Goal: Task Accomplishment & Management: Manage account settings

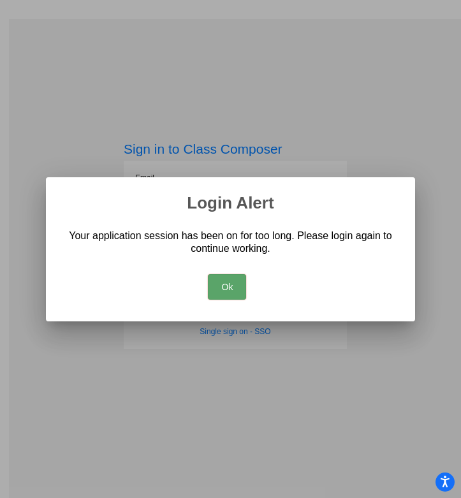
type input "[PERSON_NAME][EMAIL_ADDRESS][PERSON_NAME][DOMAIN_NAME]"
click at [220, 288] on button "Ok" at bounding box center [227, 287] width 38 height 26
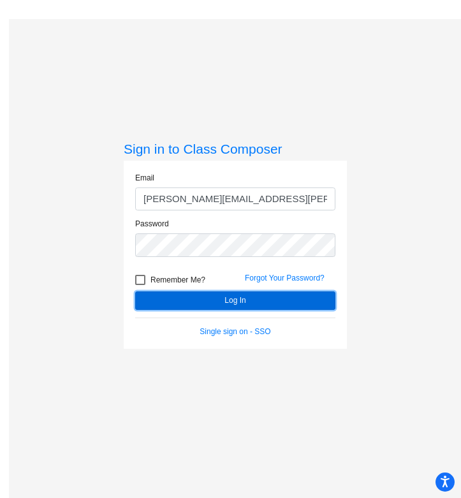
click at [221, 302] on button "Log In" at bounding box center [235, 300] width 200 height 18
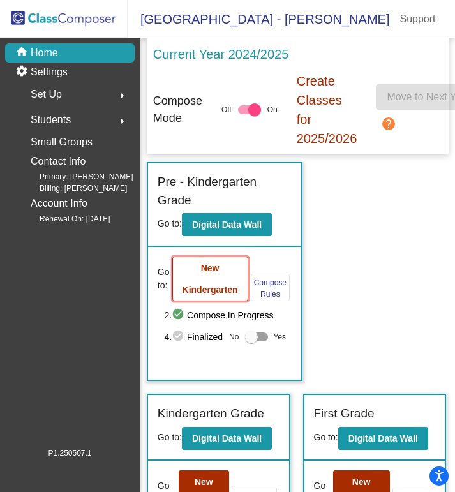
click at [219, 282] on button "New Kindergarten" at bounding box center [210, 278] width 76 height 45
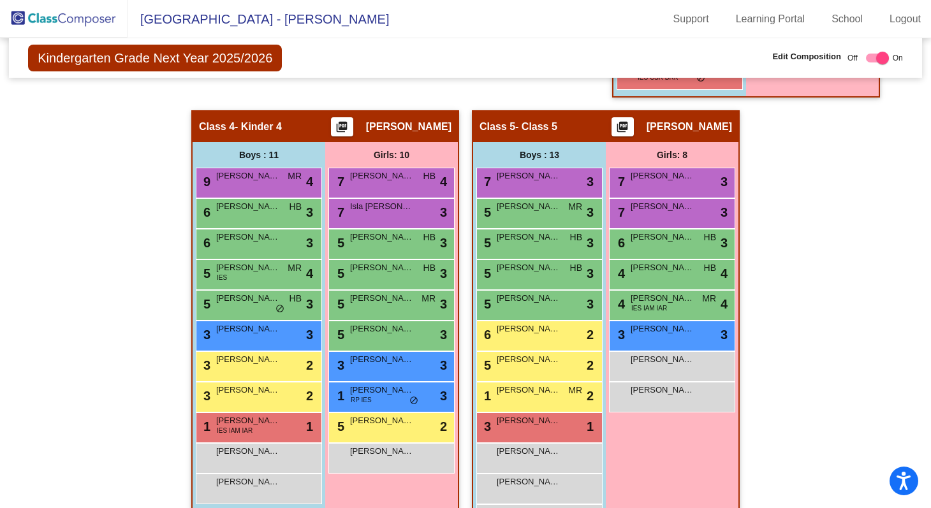
scroll to position [749, 0]
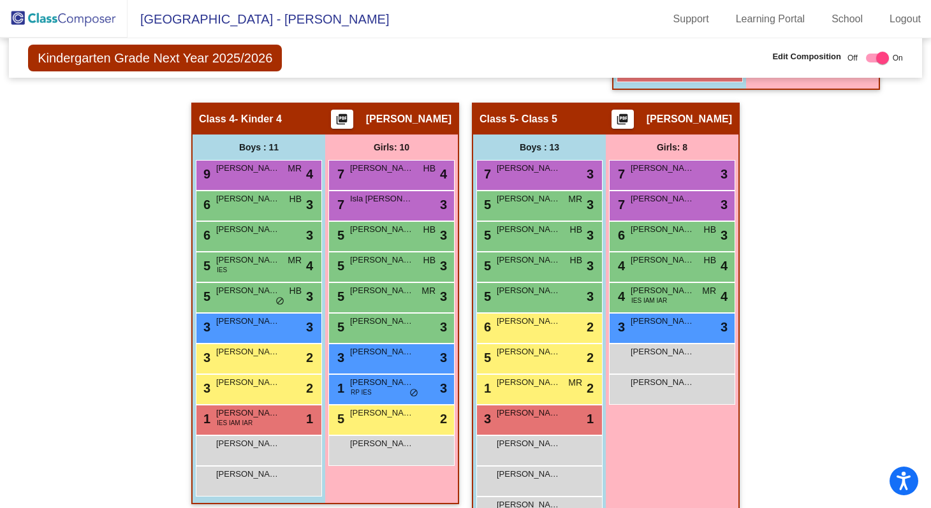
click at [78, 21] on img at bounding box center [64, 19] width 128 height 38
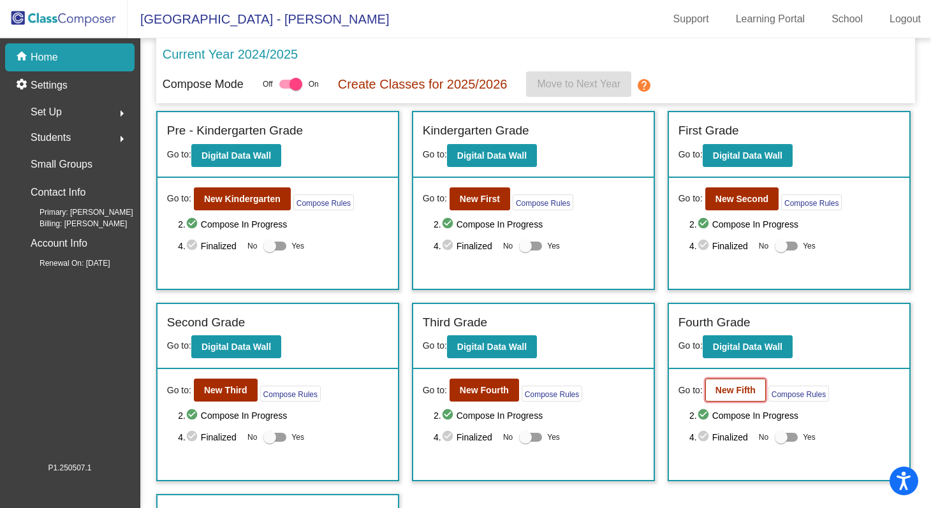
click at [460, 391] on b "New Fifth" at bounding box center [735, 390] width 40 height 10
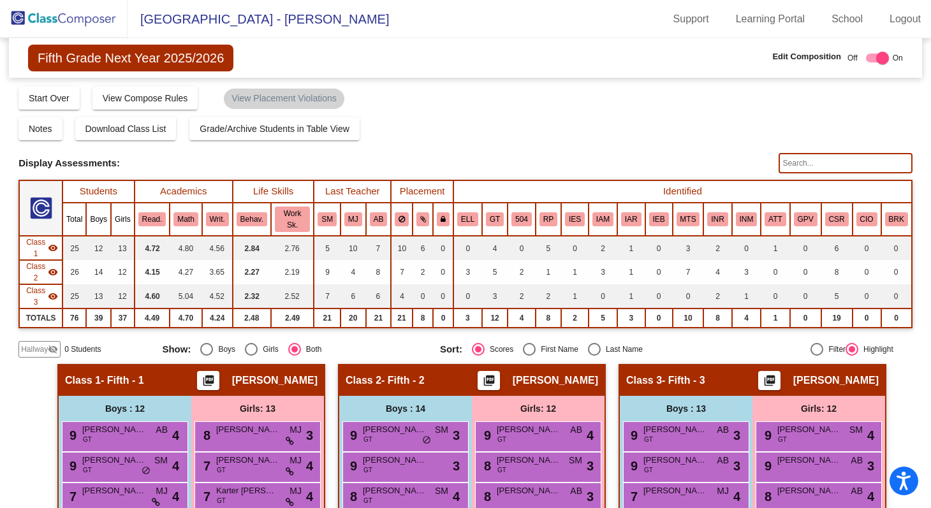
click at [460, 165] on input "text" at bounding box center [846, 163] width 134 height 20
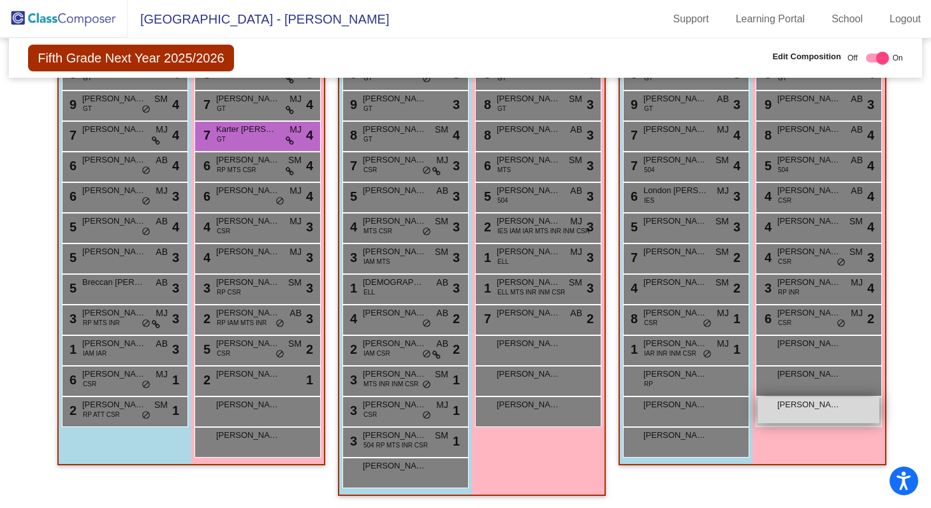
click at [460, 411] on div "[PERSON_NAME] lock do_not_disturb_alt" at bounding box center [819, 410] width 122 height 26
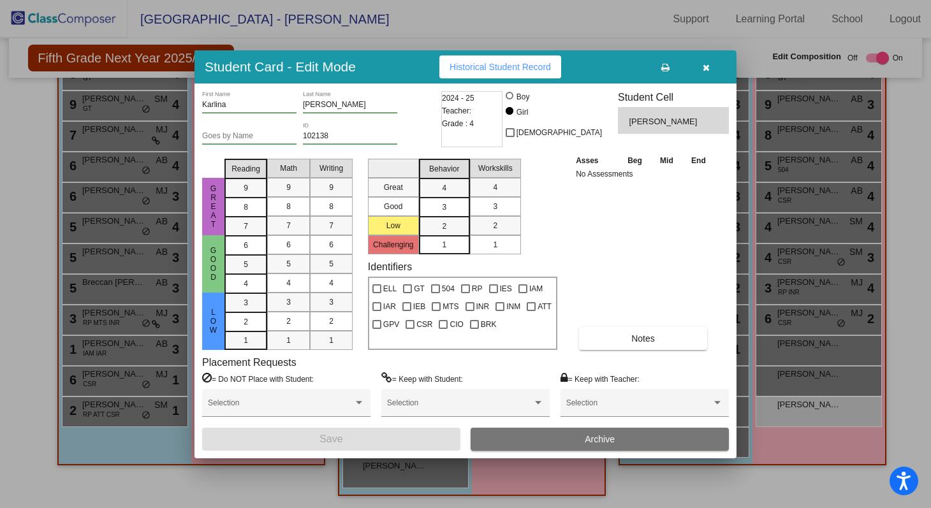
click at [460, 437] on button "Archive" at bounding box center [600, 439] width 258 height 23
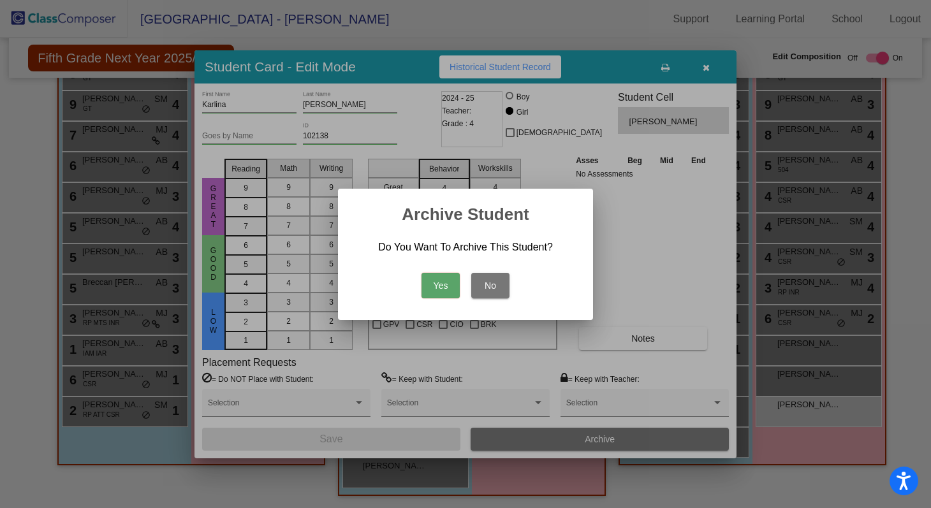
click at [443, 284] on button "Yes" at bounding box center [441, 286] width 38 height 26
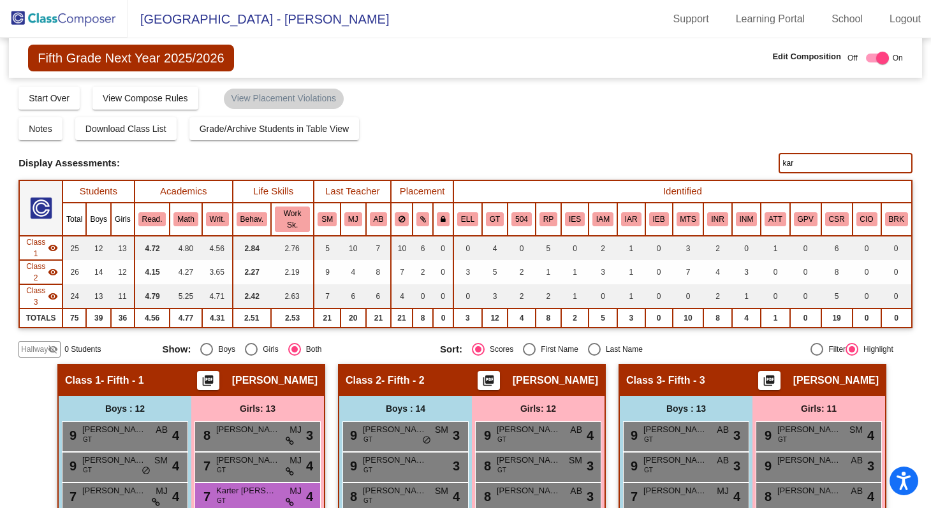
click at [460, 166] on input "kar" at bounding box center [846, 163] width 134 height 20
type input "[PERSON_NAME]"
click at [76, 22] on img at bounding box center [64, 19] width 128 height 38
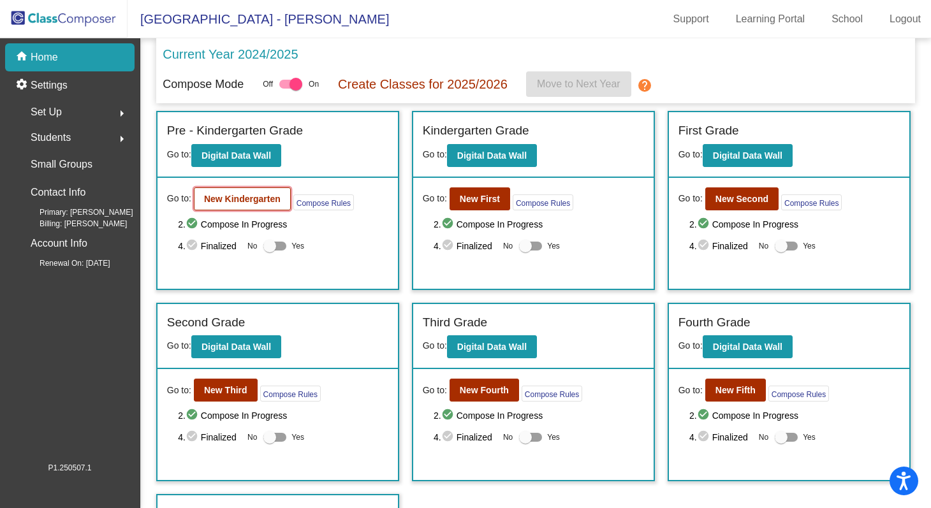
click at [255, 203] on b "New Kindergarten" at bounding box center [242, 199] width 77 height 10
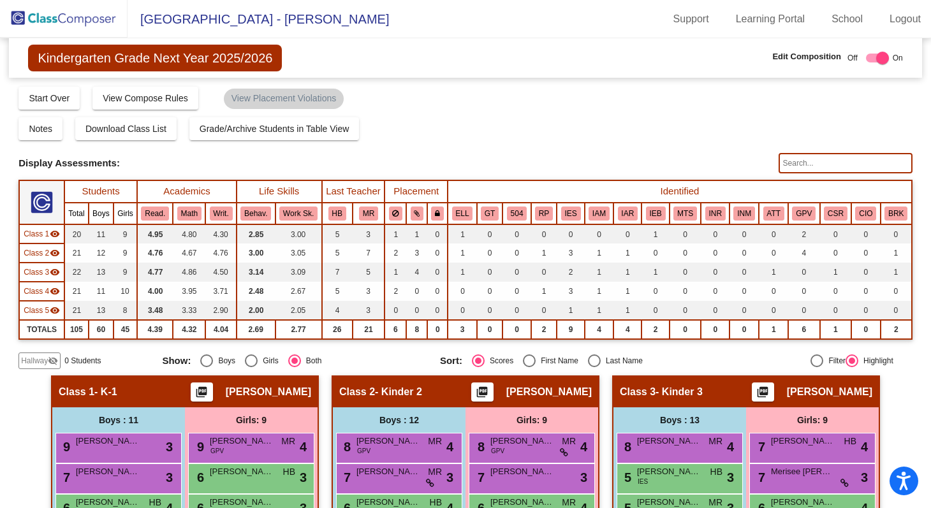
click at [460, 163] on input "text" at bounding box center [846, 163] width 134 height 20
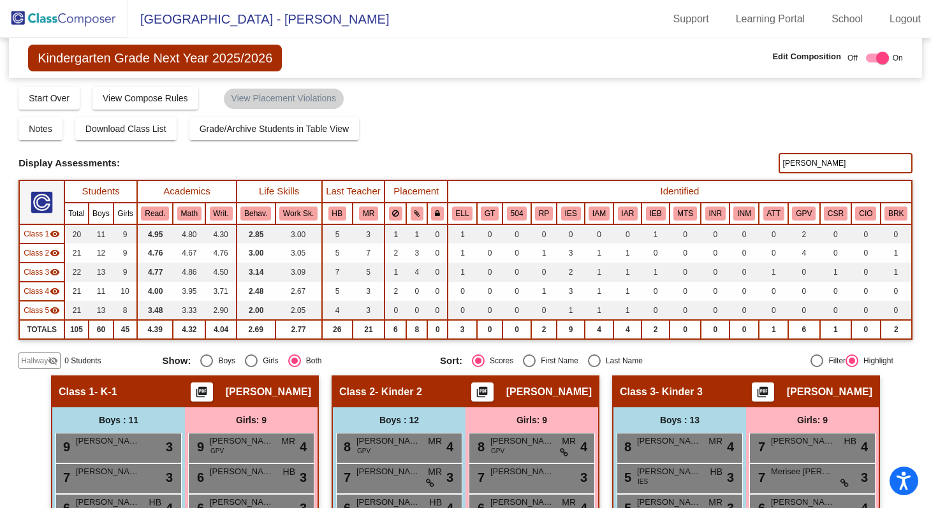
type input "[PERSON_NAME]"
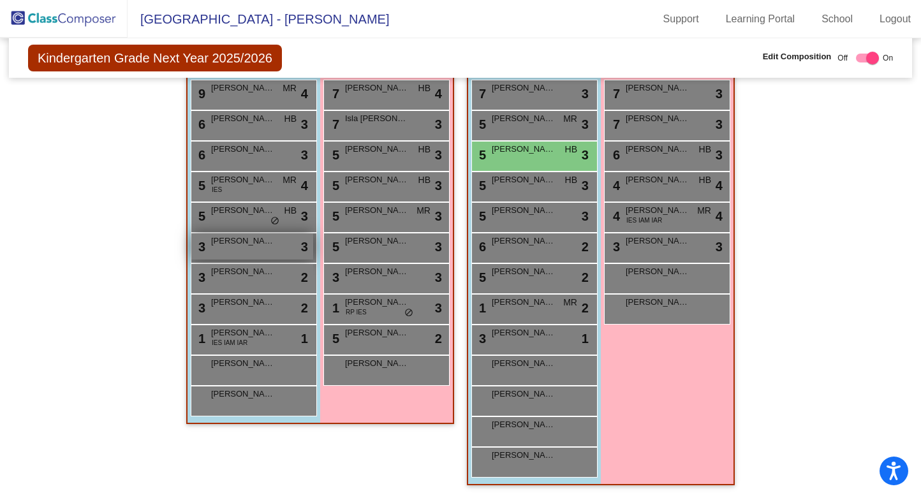
scroll to position [880, 0]
click at [52, 27] on img at bounding box center [64, 19] width 128 height 38
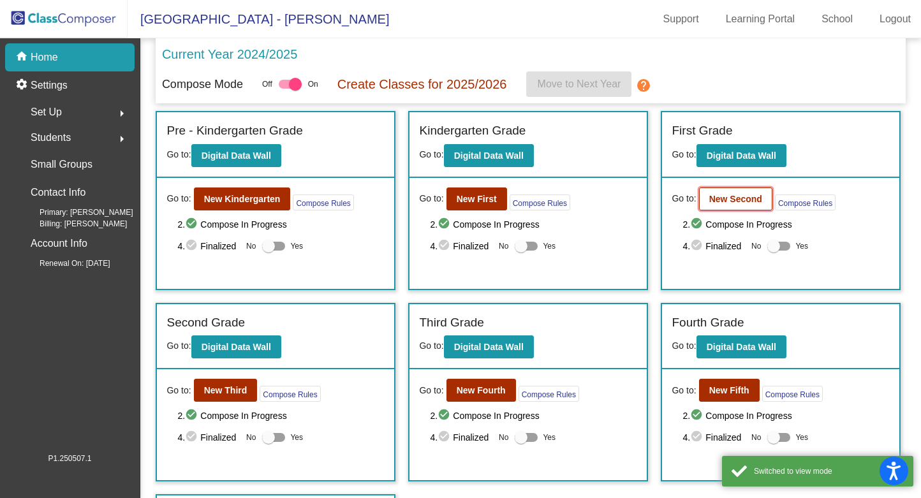
click at [460, 196] on b "New Second" at bounding box center [735, 199] width 53 height 10
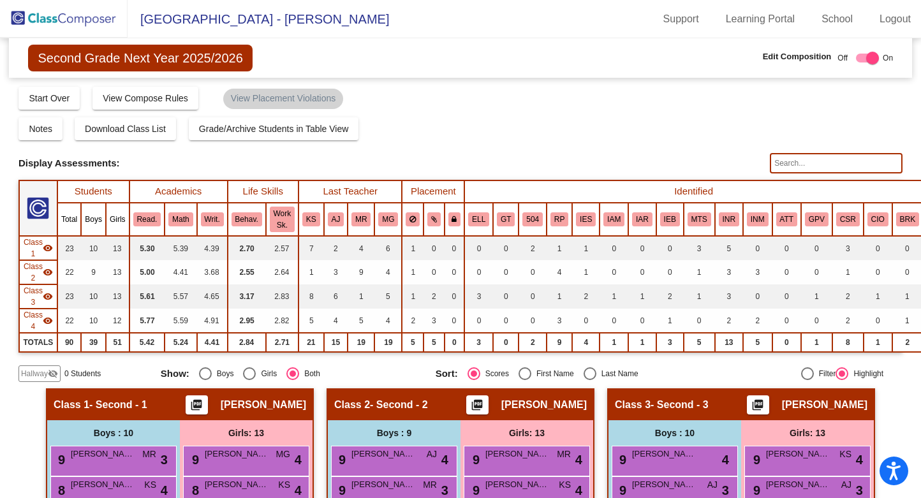
click at [460, 163] on input "text" at bounding box center [836, 163] width 133 height 20
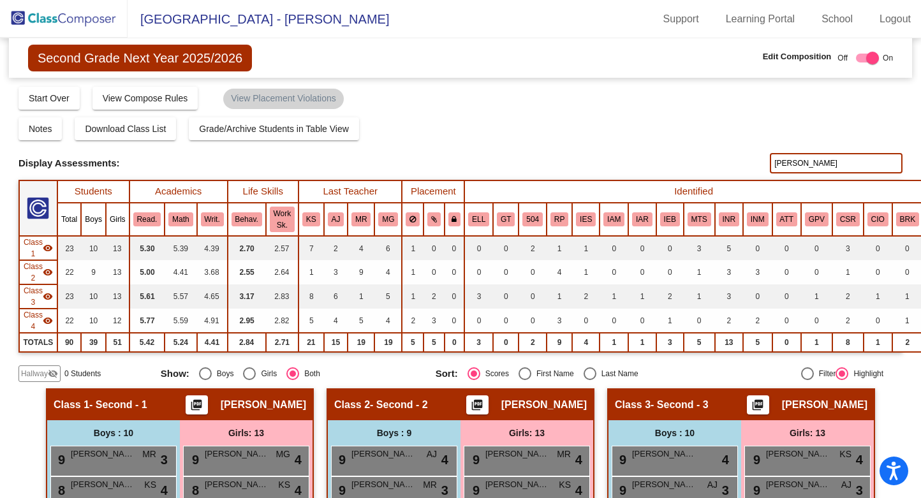
type input "[PERSON_NAME]"
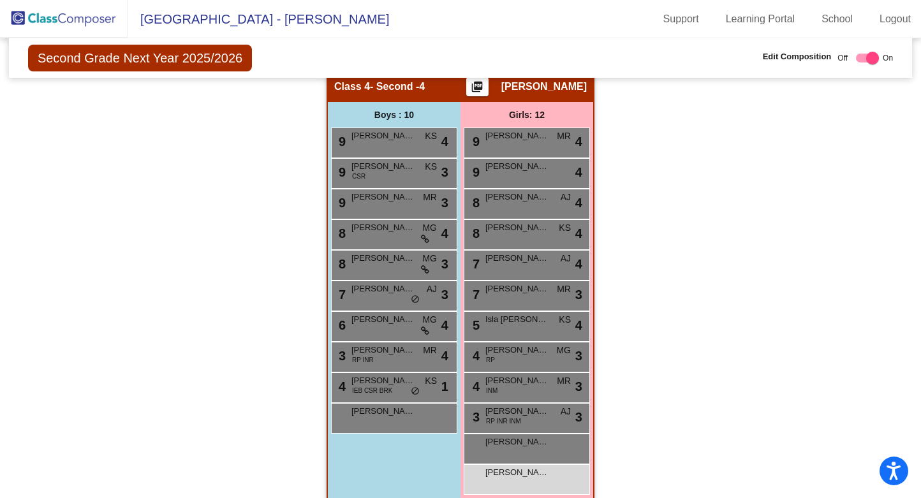
scroll to position [817, 0]
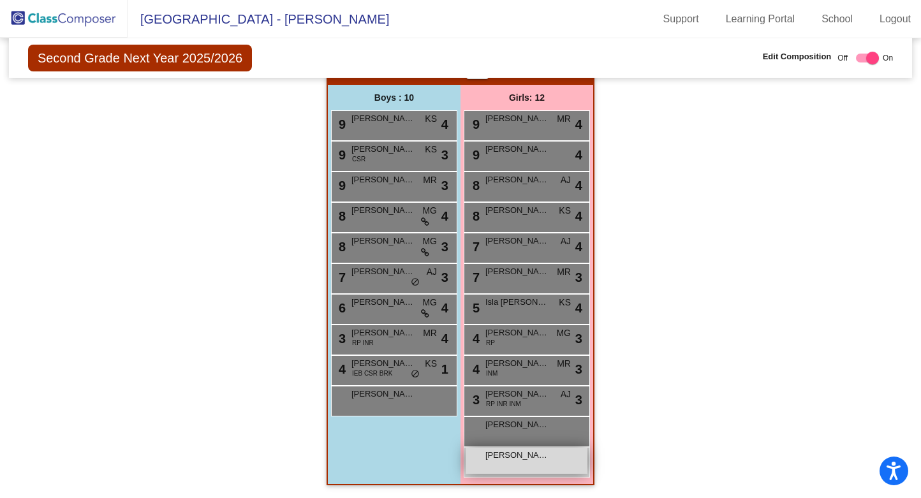
click at [460, 454] on span "[PERSON_NAME]" at bounding box center [517, 455] width 64 height 13
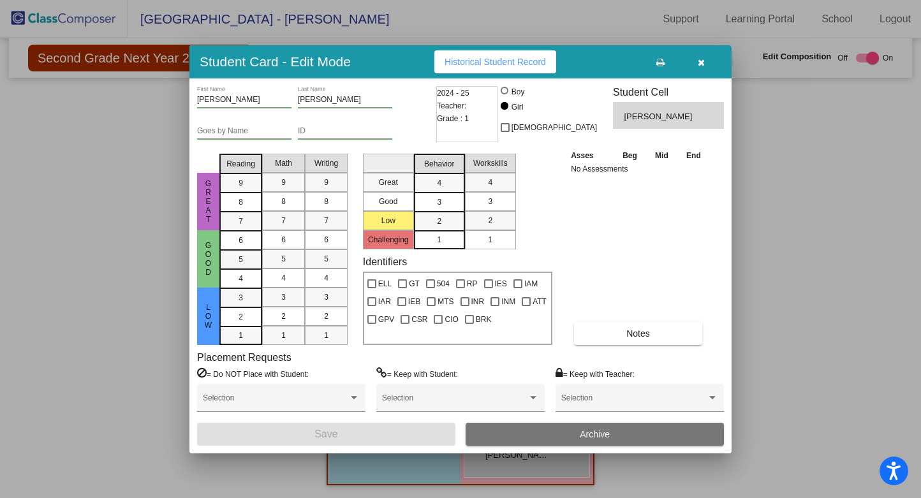
click at [460, 437] on button "Archive" at bounding box center [595, 434] width 258 height 23
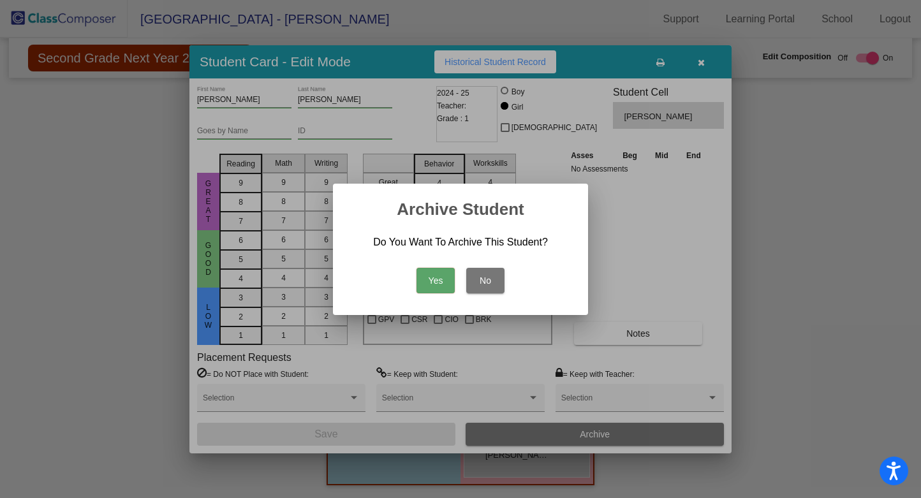
click at [436, 281] on button "Yes" at bounding box center [435, 281] width 38 height 26
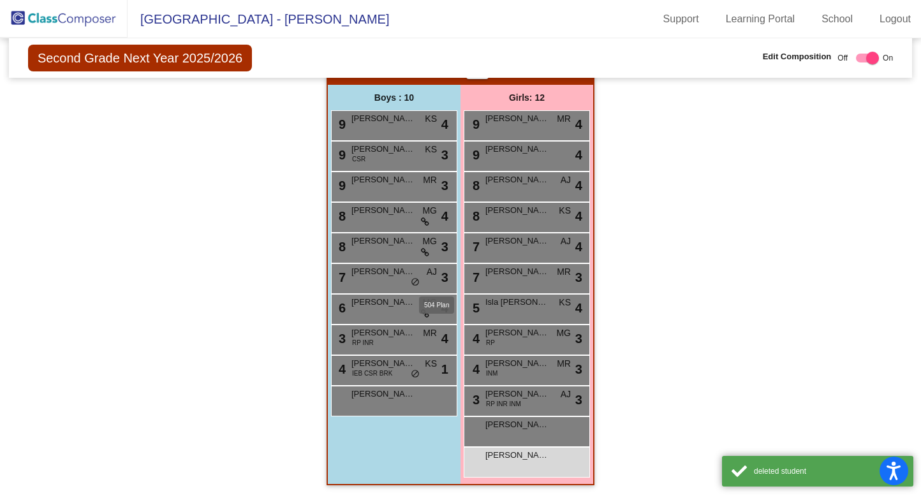
scroll to position [787, 0]
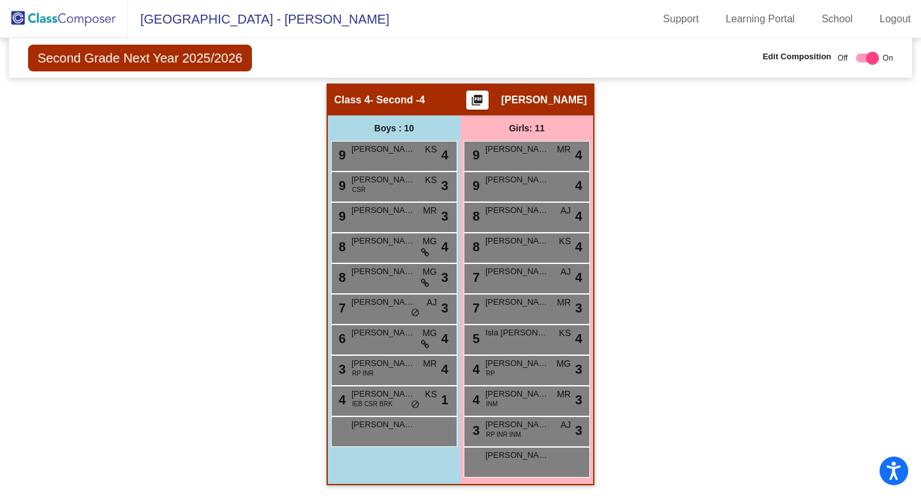
click at [58, 22] on img at bounding box center [64, 19] width 128 height 38
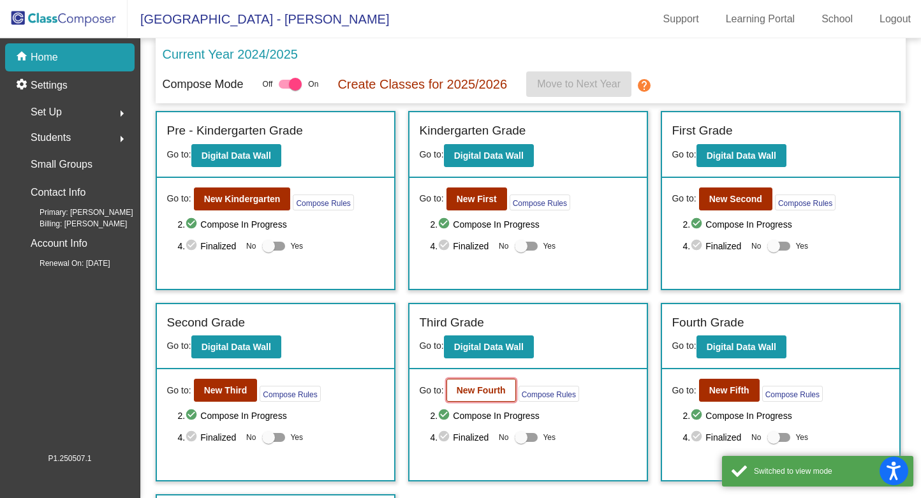
click at [460, 392] on b "New Fourth" at bounding box center [481, 390] width 49 height 10
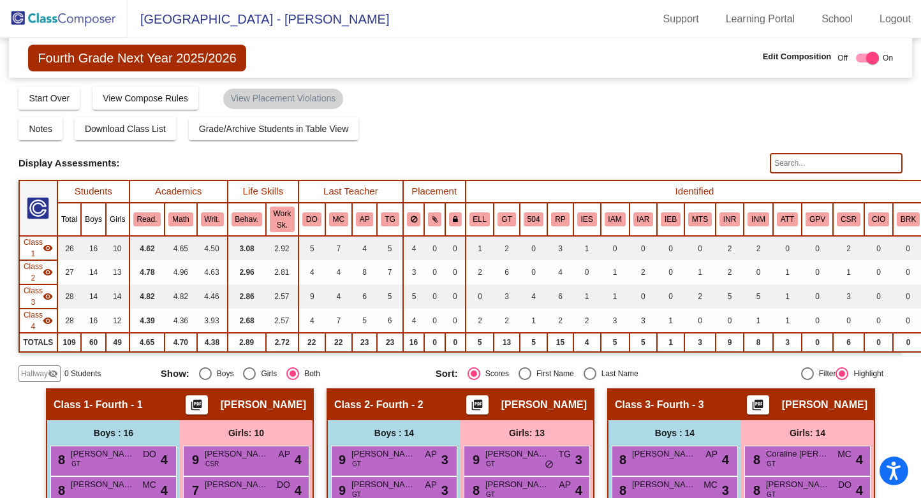
click at [460, 161] on input "text" at bounding box center [836, 163] width 133 height 20
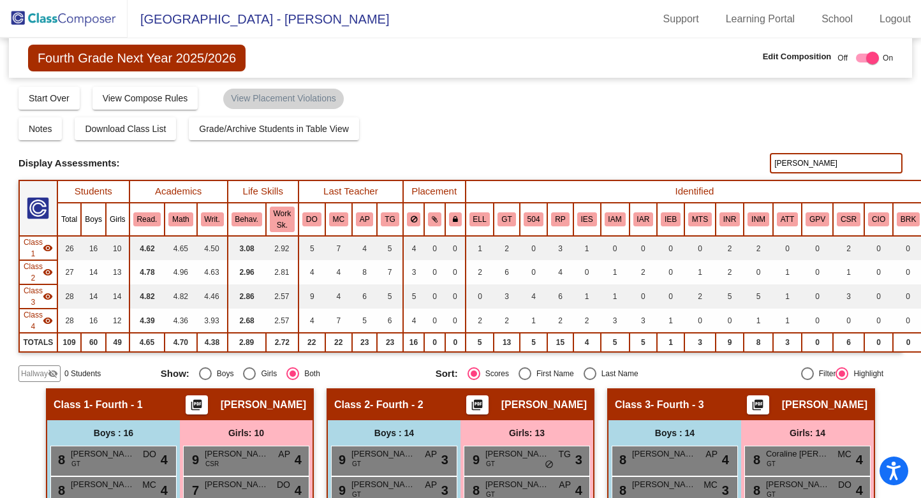
type input "[PERSON_NAME]"
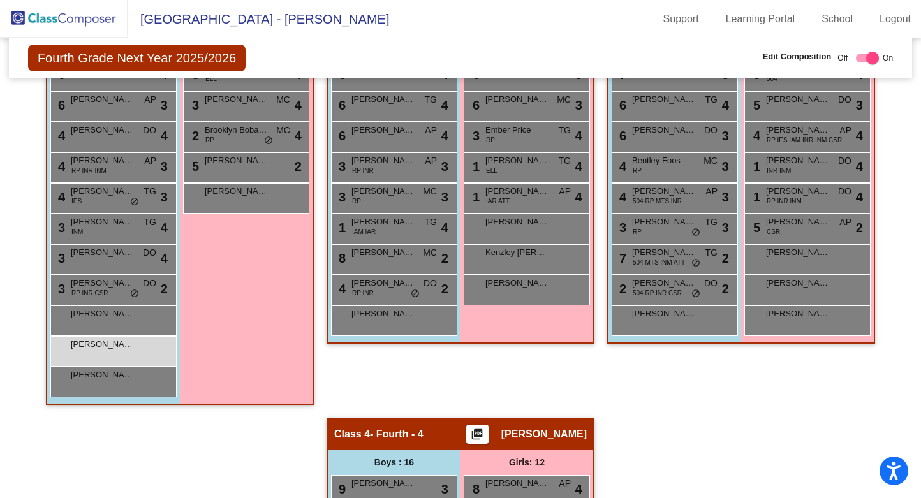
scroll to position [541, 0]
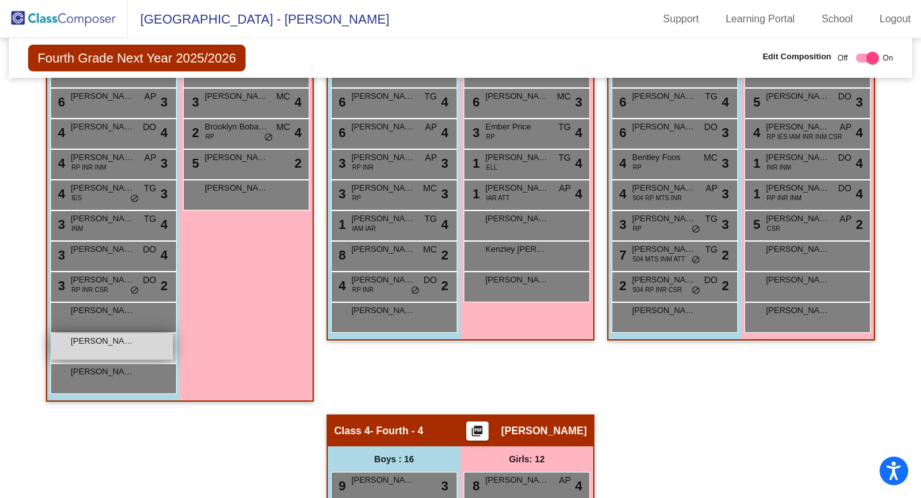
click at [129, 342] on span "[PERSON_NAME]" at bounding box center [103, 341] width 64 height 13
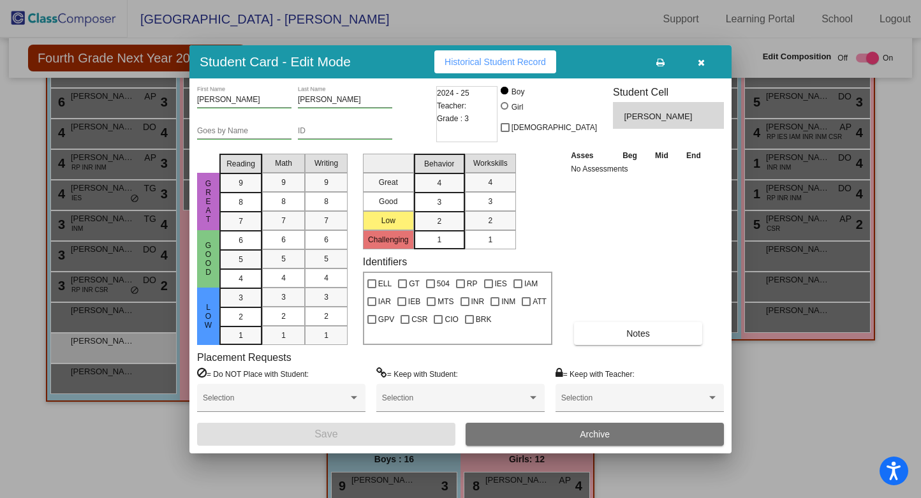
click at [460, 434] on span "Archive" at bounding box center [595, 434] width 30 height 10
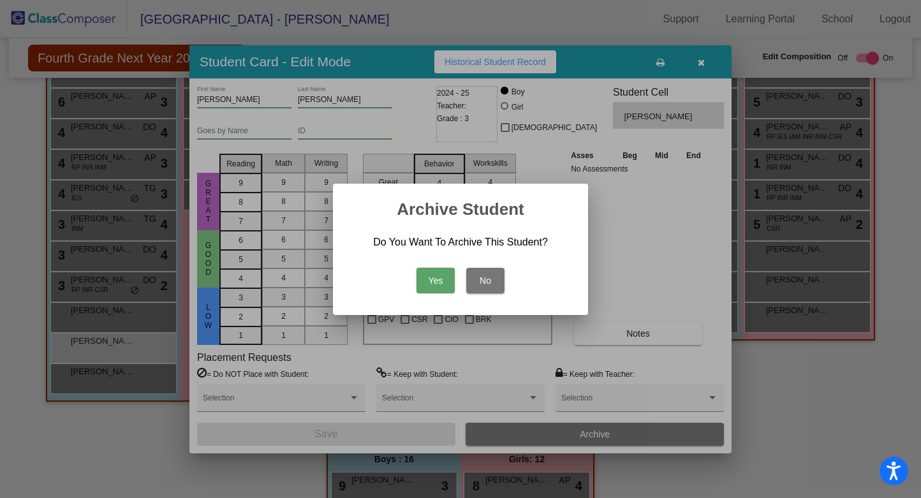
click at [436, 279] on button "Yes" at bounding box center [435, 281] width 38 height 26
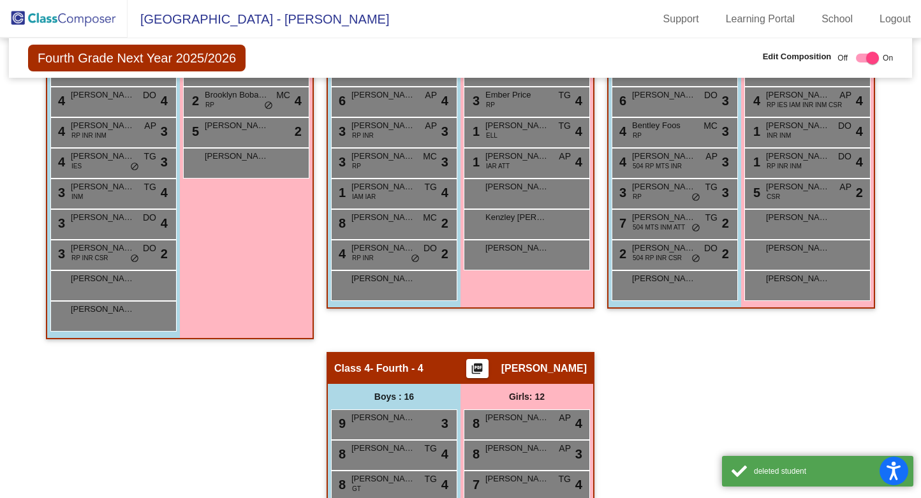
scroll to position [0, 0]
